Goal: Task Accomplishment & Management: Use online tool/utility

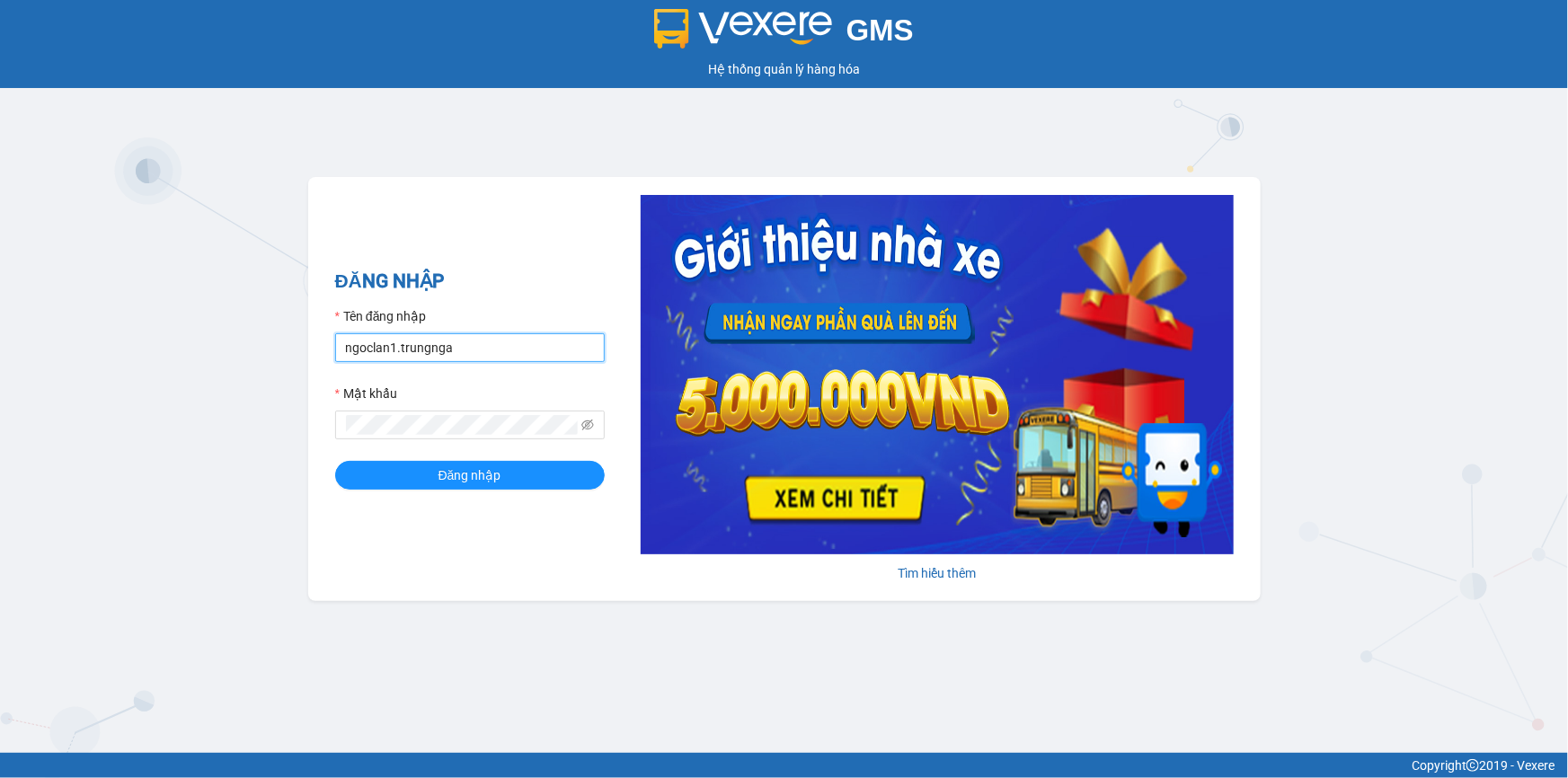
click at [459, 354] on input "ngoclan1.trungnga" at bounding box center [469, 347] width 270 height 28
click at [488, 352] on input "ngoclan1.trungnga" at bounding box center [469, 347] width 270 height 28
click at [487, 353] on input "ngoclan1.trungnga" at bounding box center [469, 347] width 270 height 28
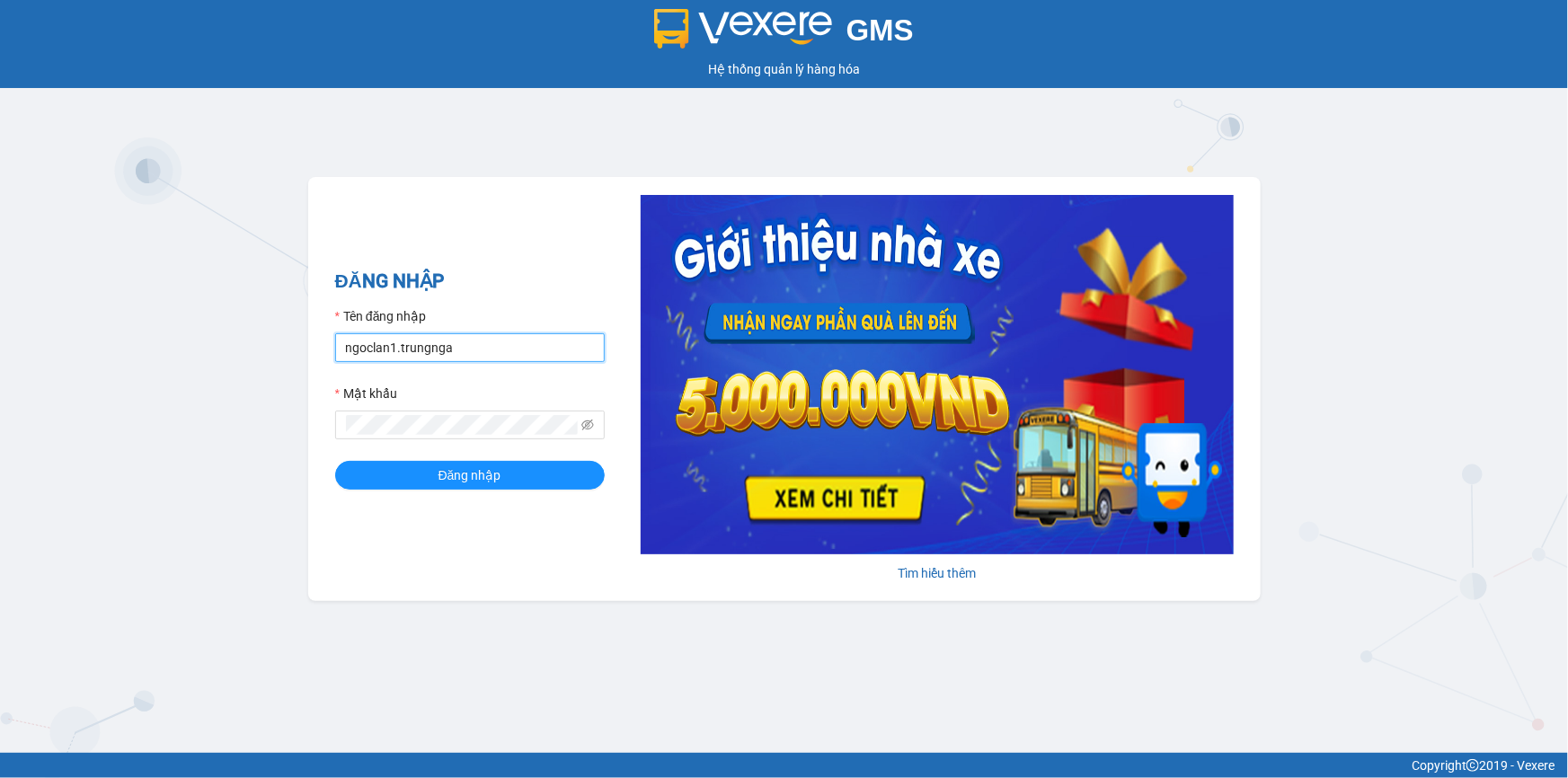
click at [486, 351] on input "ngoclan1.trungnga" at bounding box center [469, 347] width 270 height 28
type input "trucxinh.trungnga"
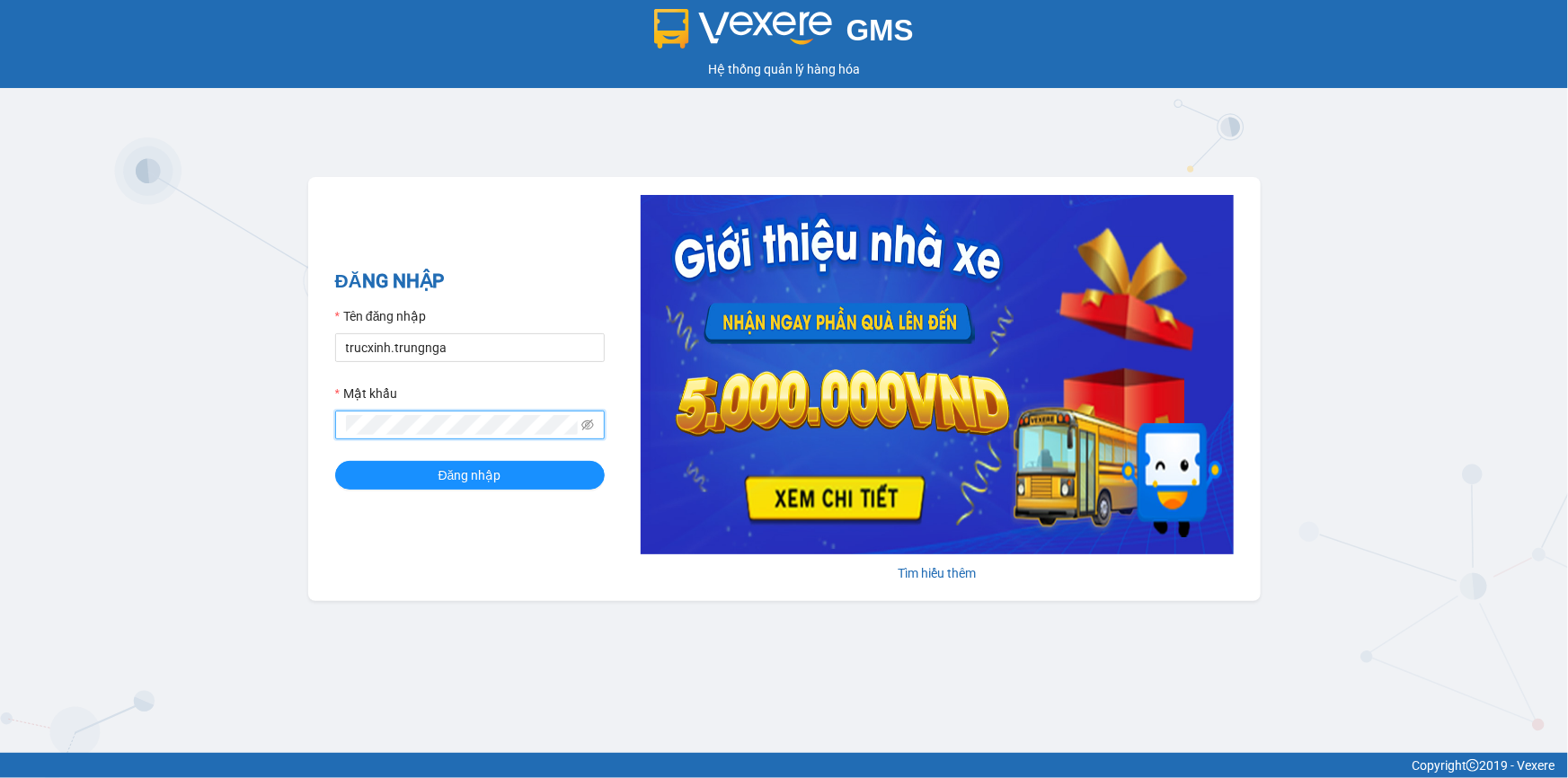
click at [400, 435] on span at bounding box center [469, 424] width 270 height 28
click at [335, 460] on button "Đăng nhập" at bounding box center [469, 475] width 270 height 28
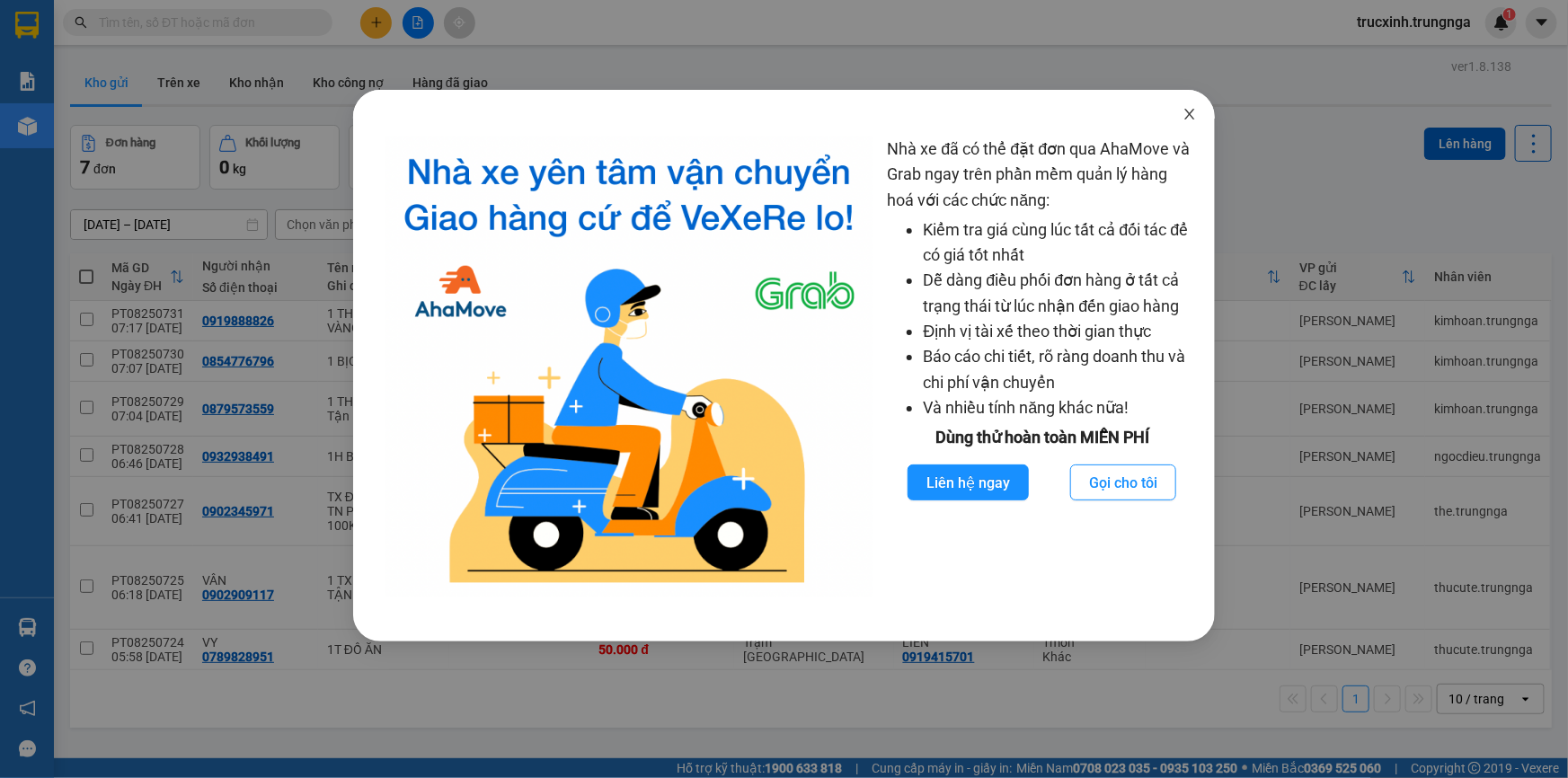
click at [1186, 117] on icon "close" at bounding box center [1189, 113] width 14 height 14
